Goal: Task Accomplishment & Management: Manage account settings

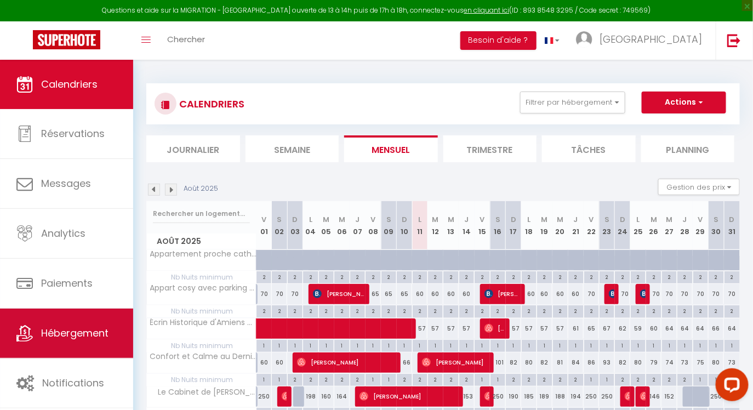
click at [55, 355] on link "Hébergement" at bounding box center [66, 332] width 133 height 49
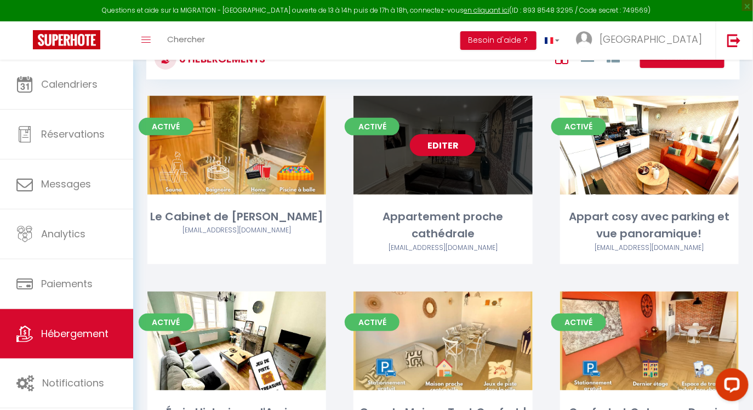
scroll to position [181, 0]
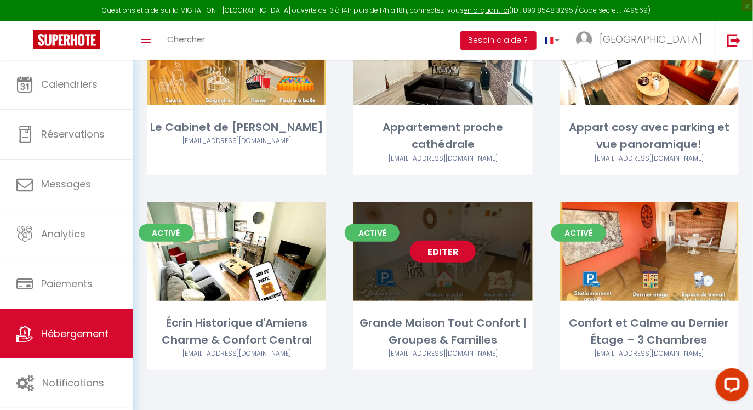
click at [432, 247] on link "Editer" at bounding box center [443, 252] width 66 height 22
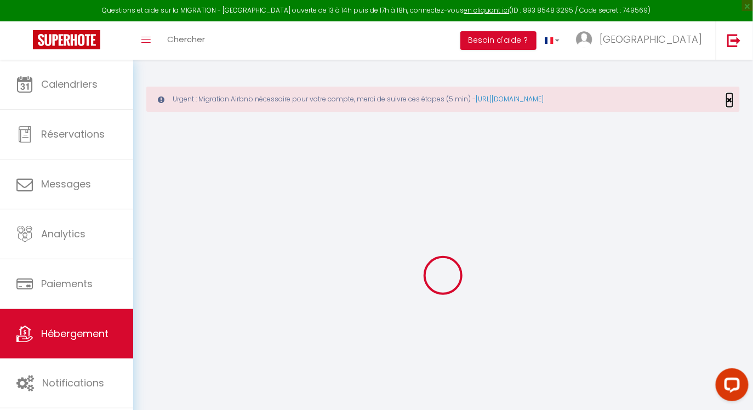
click at [732, 99] on span "×" at bounding box center [730, 100] width 6 height 14
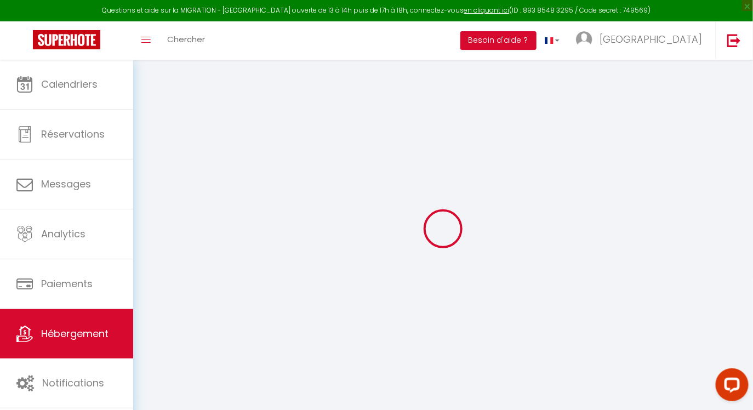
select select "+ 22 %"
select select "+ 100 %"
select select
checkbox input "false"
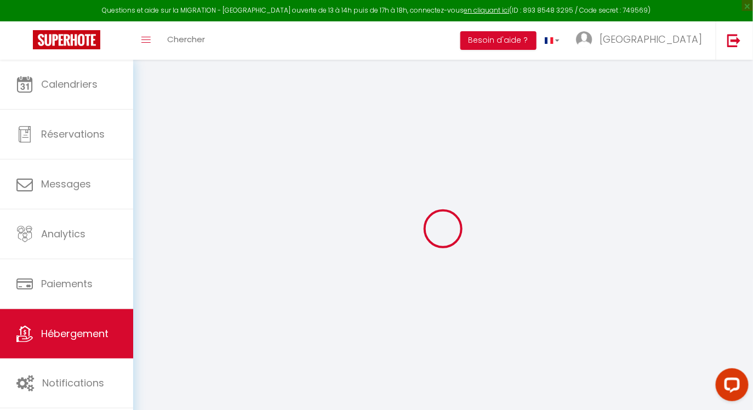
checkbox input "false"
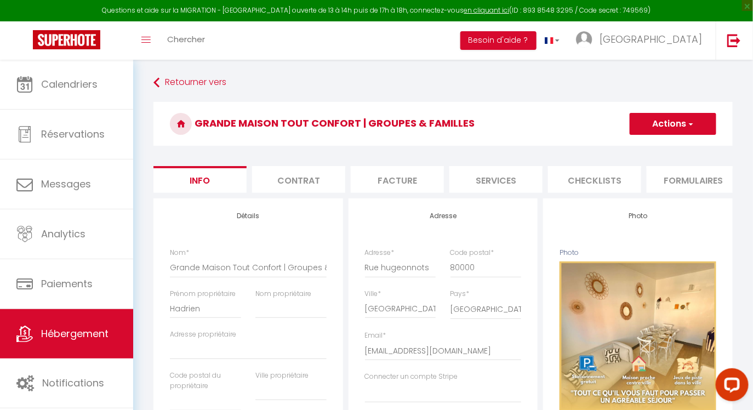
select select
checkbox input "false"
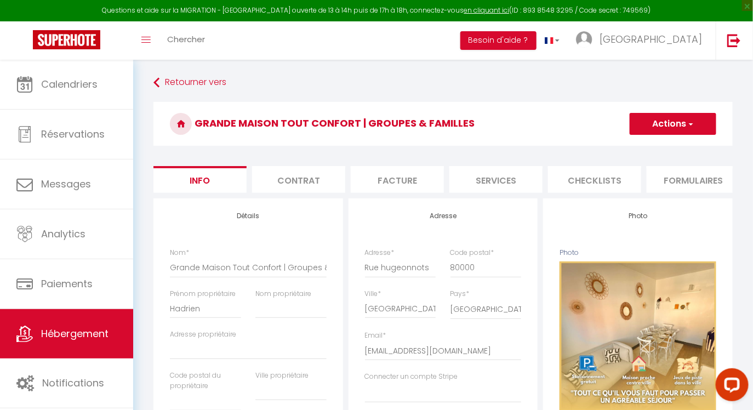
checkbox input "false"
select select "10361-1353437172159574645"
click at [667, 181] on li "Formulaires" at bounding box center [693, 179] width 93 height 27
select select "365"
select select "EUR"
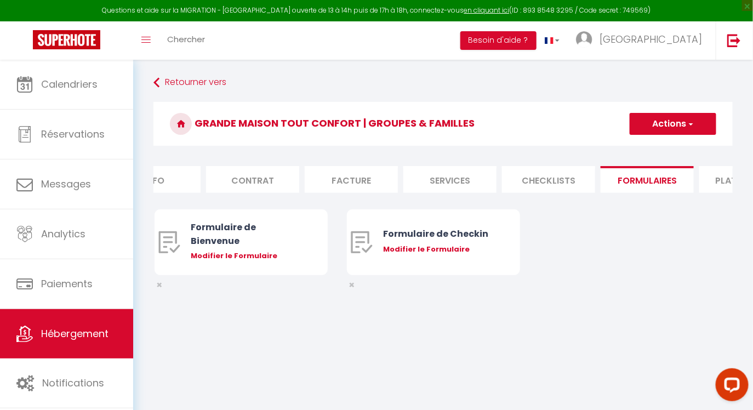
scroll to position [0, 169]
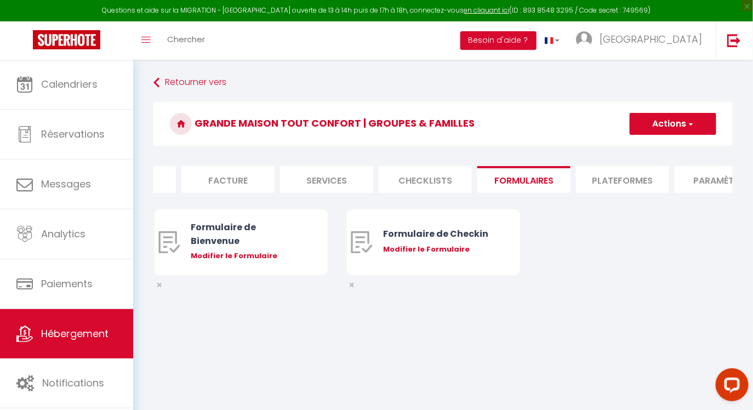
click at [681, 179] on li "Paramètres" at bounding box center [721, 179] width 93 height 27
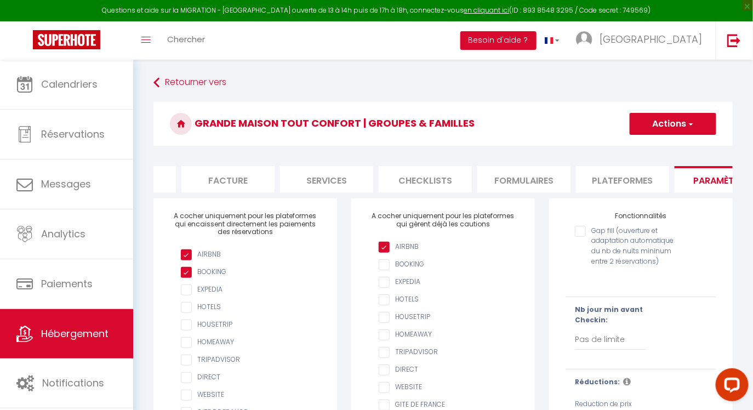
click at [630, 182] on li "Plateformes" at bounding box center [622, 179] width 93 height 27
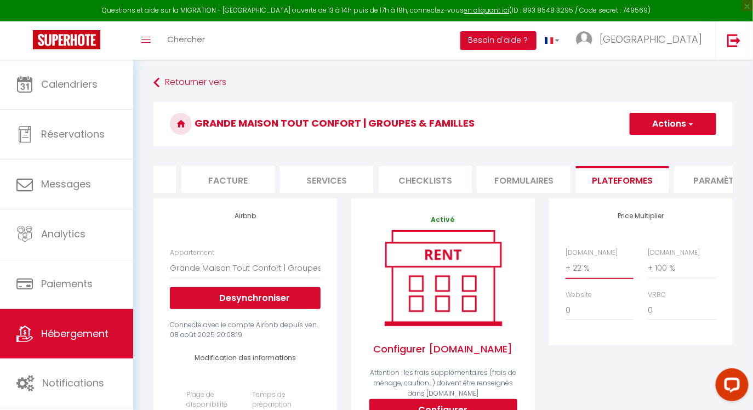
click at [605, 266] on select "0 + 1 % + 2 % + 3 % + 4 % + 5 % + 6 % + 7 % + 8 % + 9 %" at bounding box center [599, 268] width 68 height 21
select select "+ 60 %"
click at [685, 119] on button "Actions" at bounding box center [673, 124] width 87 height 22
click at [660, 150] on link "Enregistrer" at bounding box center [672, 148] width 87 height 14
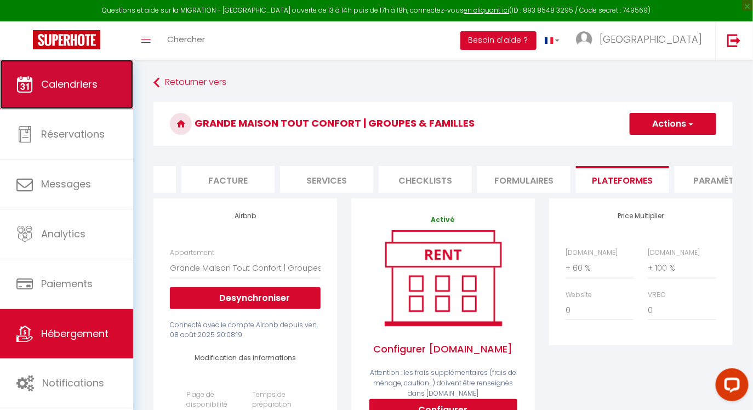
click at [68, 92] on link "Calendriers" at bounding box center [66, 84] width 133 height 49
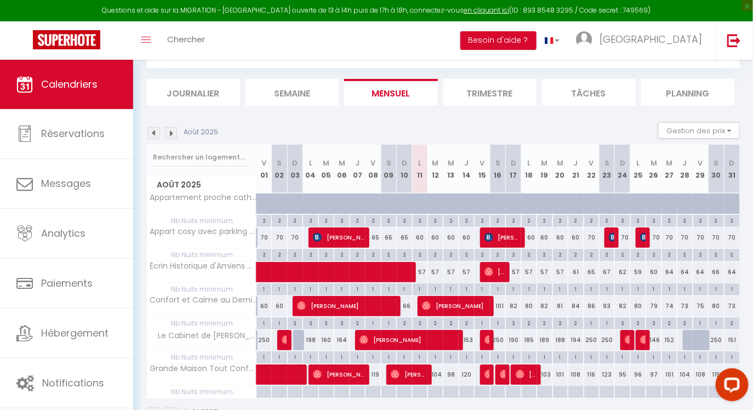
scroll to position [135, 0]
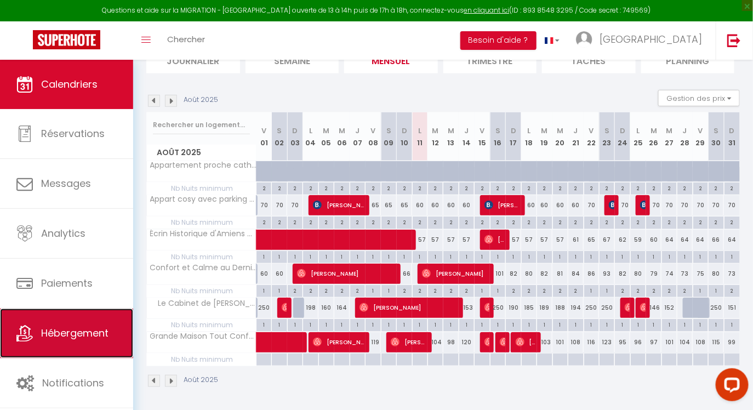
click at [52, 354] on link "Hébergement" at bounding box center [66, 332] width 133 height 49
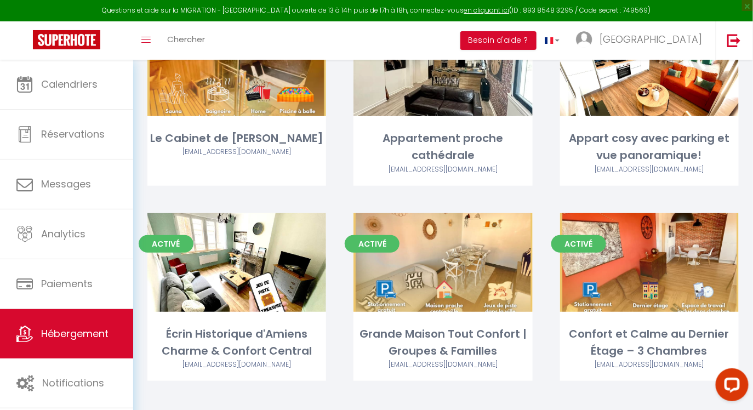
scroll to position [169, 0]
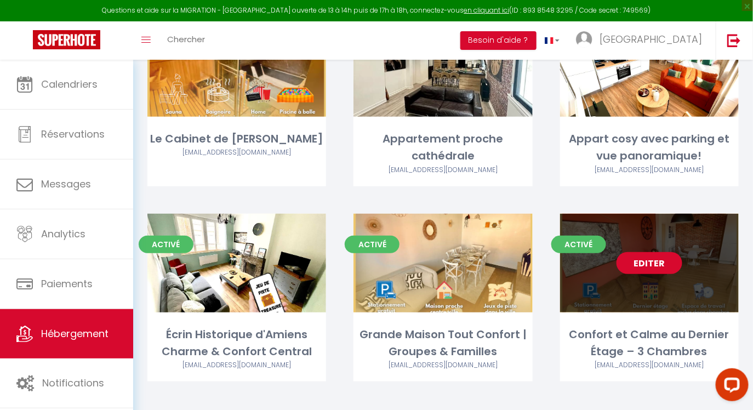
click at [637, 265] on link "Editer" at bounding box center [649, 263] width 66 height 22
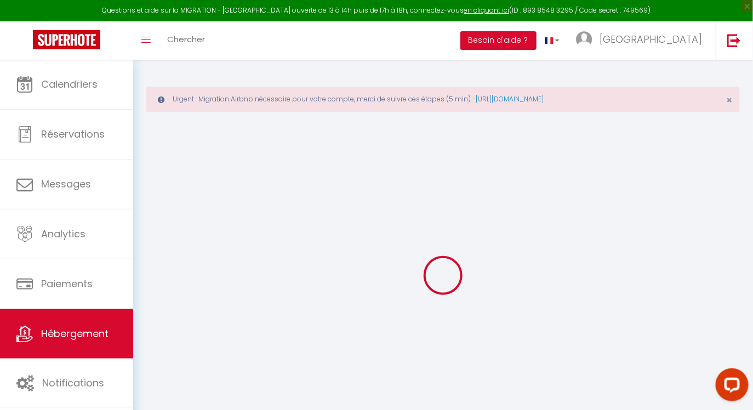
select select "+ 50 %"
select select "14:00"
select select
select select "11:00"
select select "30"
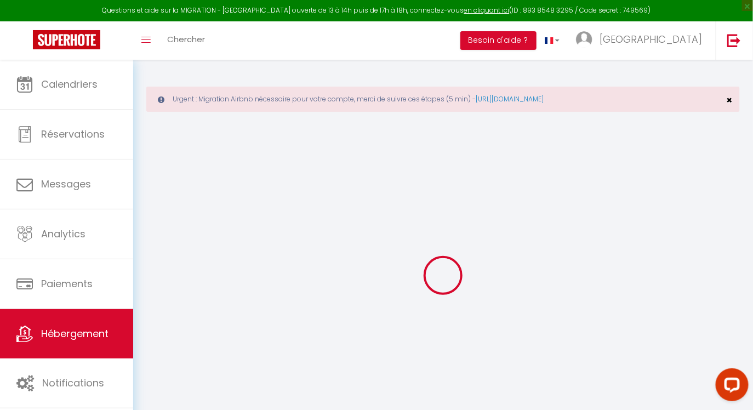
select select "120"
select select
checkbox input "false"
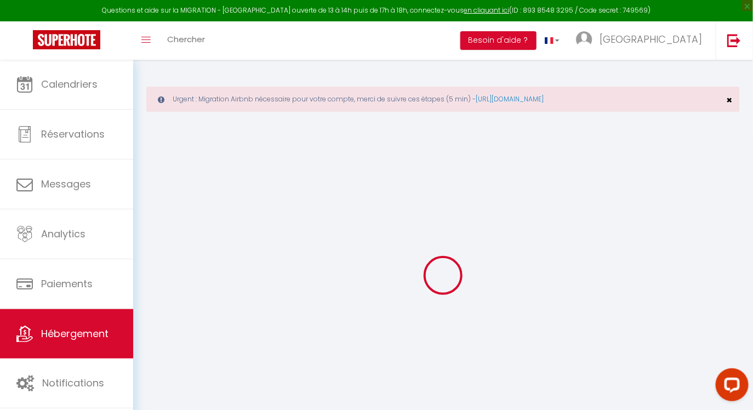
checkbox input "false"
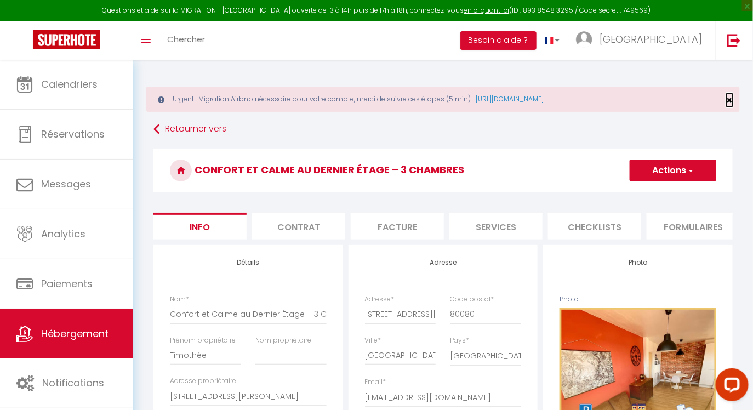
click at [731, 103] on span "×" at bounding box center [730, 100] width 6 height 14
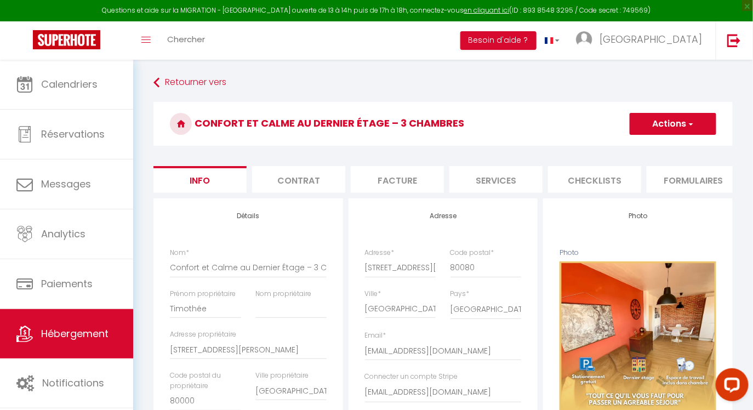
click at [666, 188] on li "Formulaires" at bounding box center [693, 179] width 93 height 27
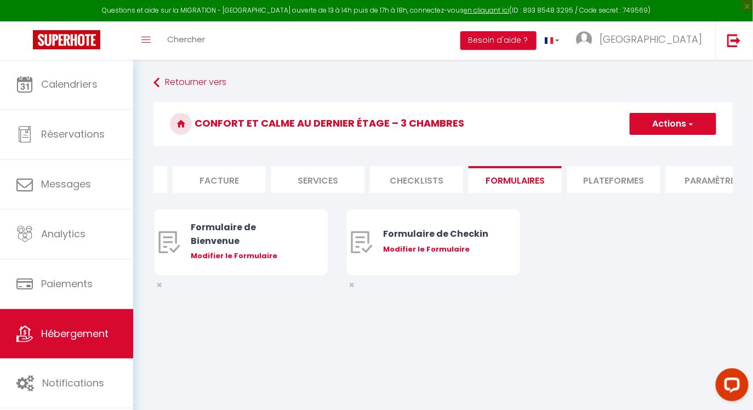
scroll to position [0, 407]
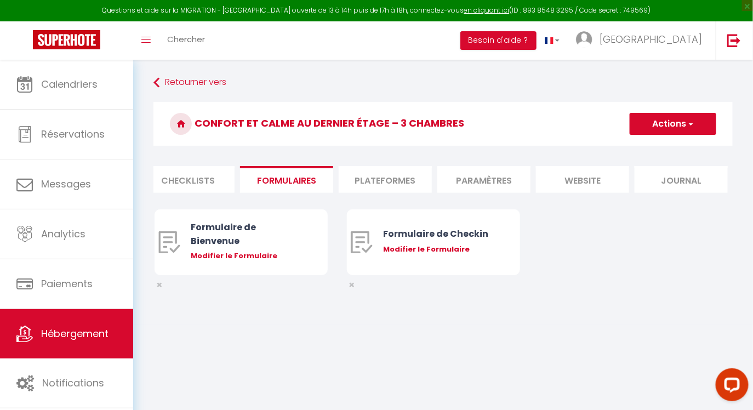
select select "10362-1394197333837974972"
click at [497, 176] on li "Paramètres" at bounding box center [483, 179] width 93 height 27
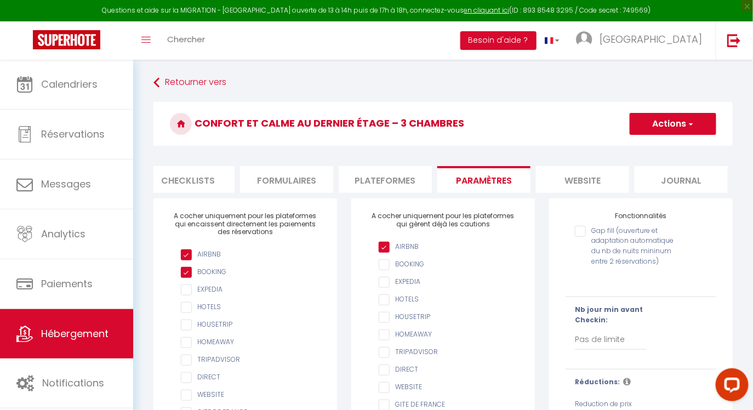
click at [391, 187] on li "Plateformes" at bounding box center [385, 179] width 93 height 27
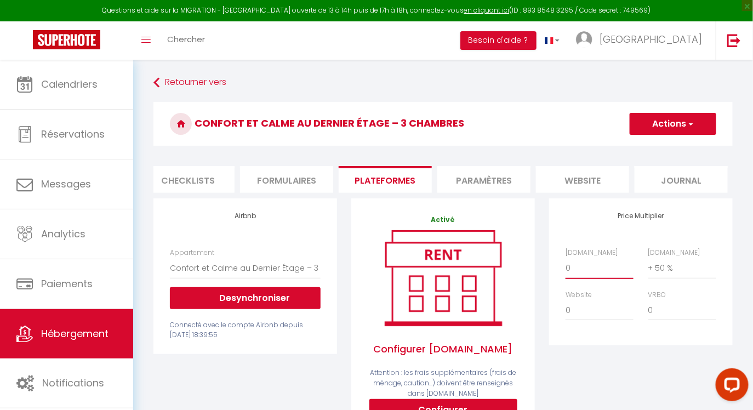
click at [593, 271] on select "0 + 1 % + 2 % + 3 % + 4 % + 5 % + 6 % + 7 % + 8 % + 9 %" at bounding box center [599, 268] width 68 height 21
select select "+ 15 %"
click at [682, 117] on button "Actions" at bounding box center [673, 124] width 87 height 22
click at [651, 146] on link "Enregistrer" at bounding box center [672, 148] width 87 height 14
click at [683, 119] on button "Actions" at bounding box center [673, 124] width 87 height 22
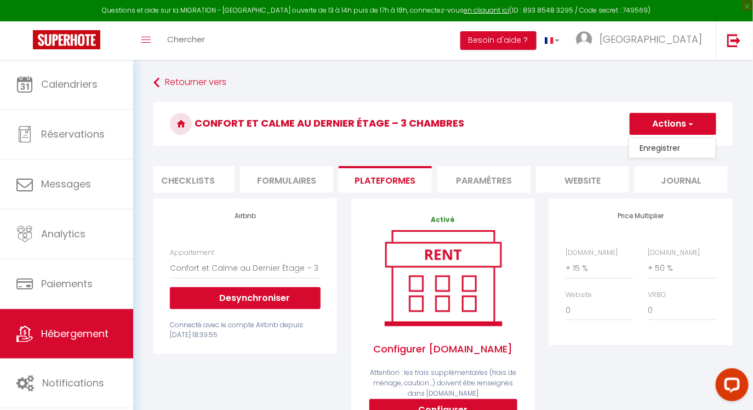
click at [649, 147] on link "Enregistrer" at bounding box center [672, 148] width 87 height 14
